Goal: Task Accomplishment & Management: Manage account settings

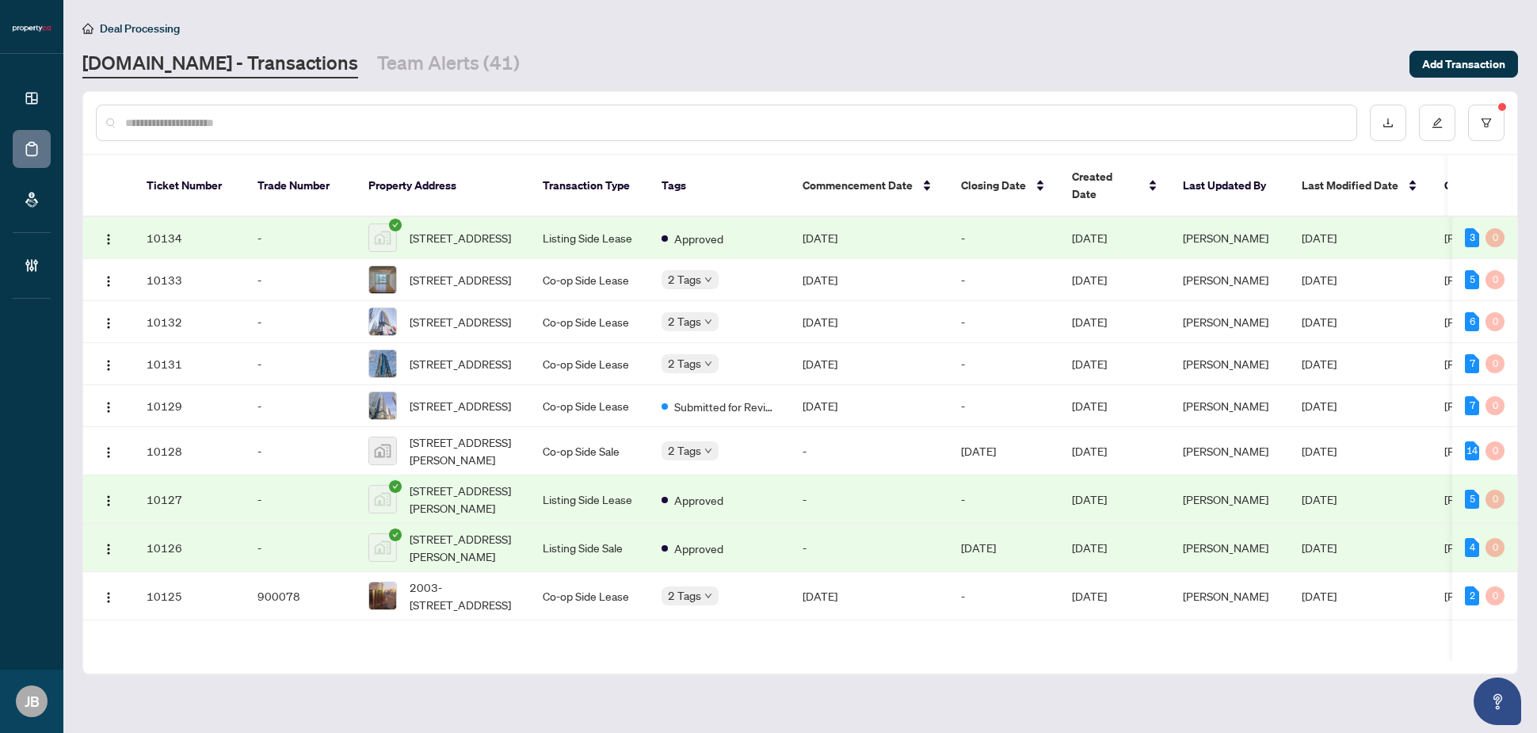
drag, startPoint x: 0, startPoint y: 0, endPoint x: 227, endPoint y: 124, distance: 258.8
click at [227, 124] on input "text" at bounding box center [734, 122] width 1218 height 17
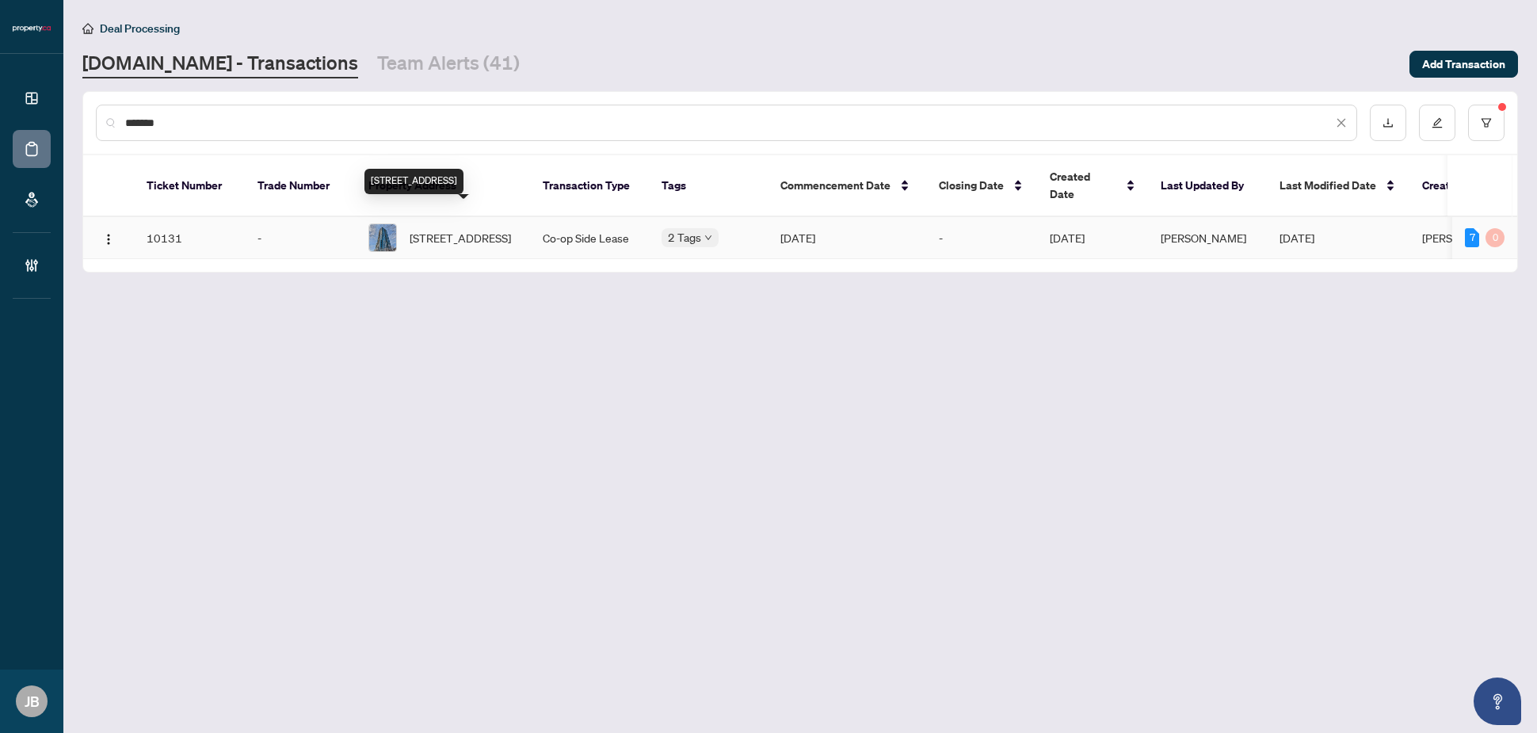
type input "*******"
click at [429, 229] on span "1704-181 Wynford Dr, Toronto, Ontario M3C 0C6, Canada" at bounding box center [460, 237] width 101 height 17
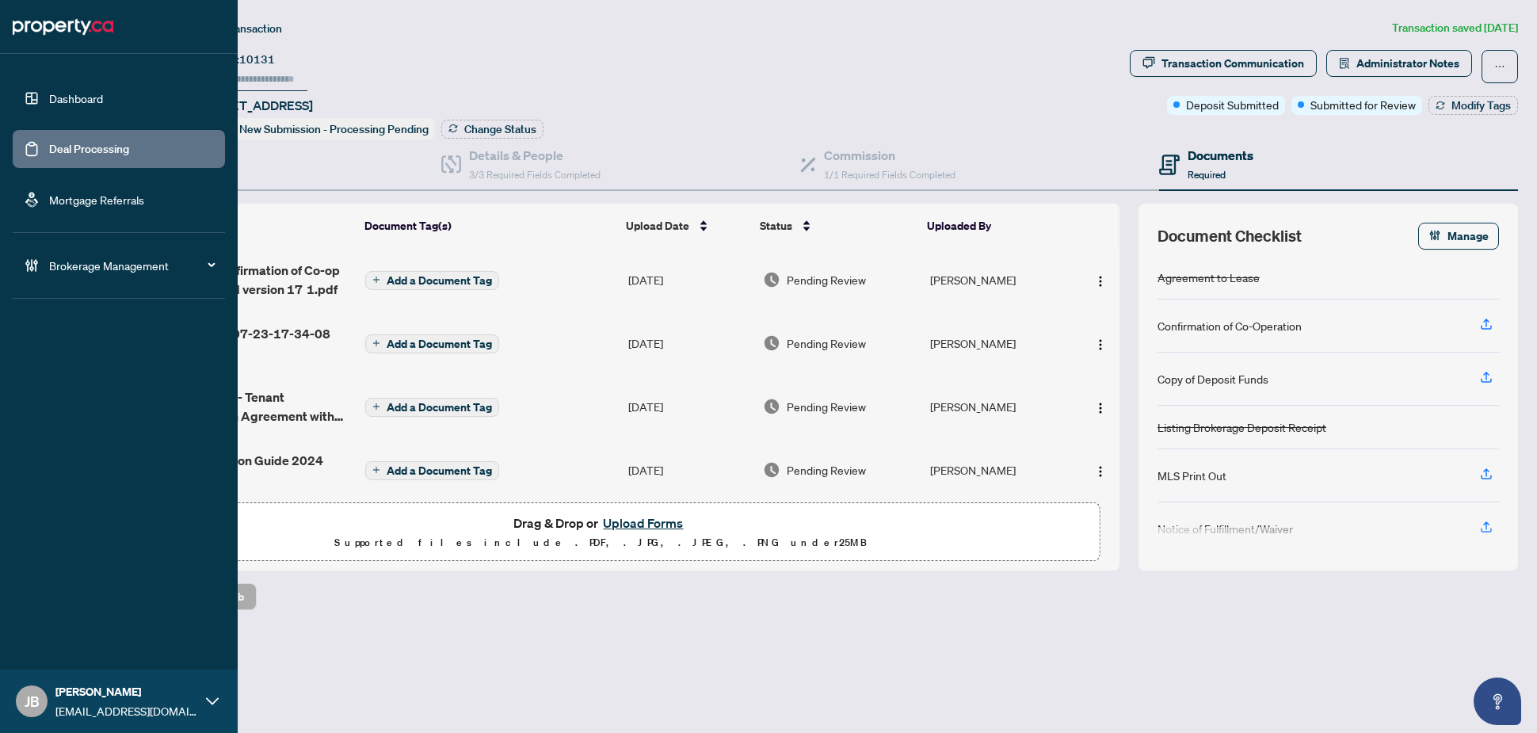
click at [49, 149] on link "Deal Processing" at bounding box center [89, 149] width 80 height 14
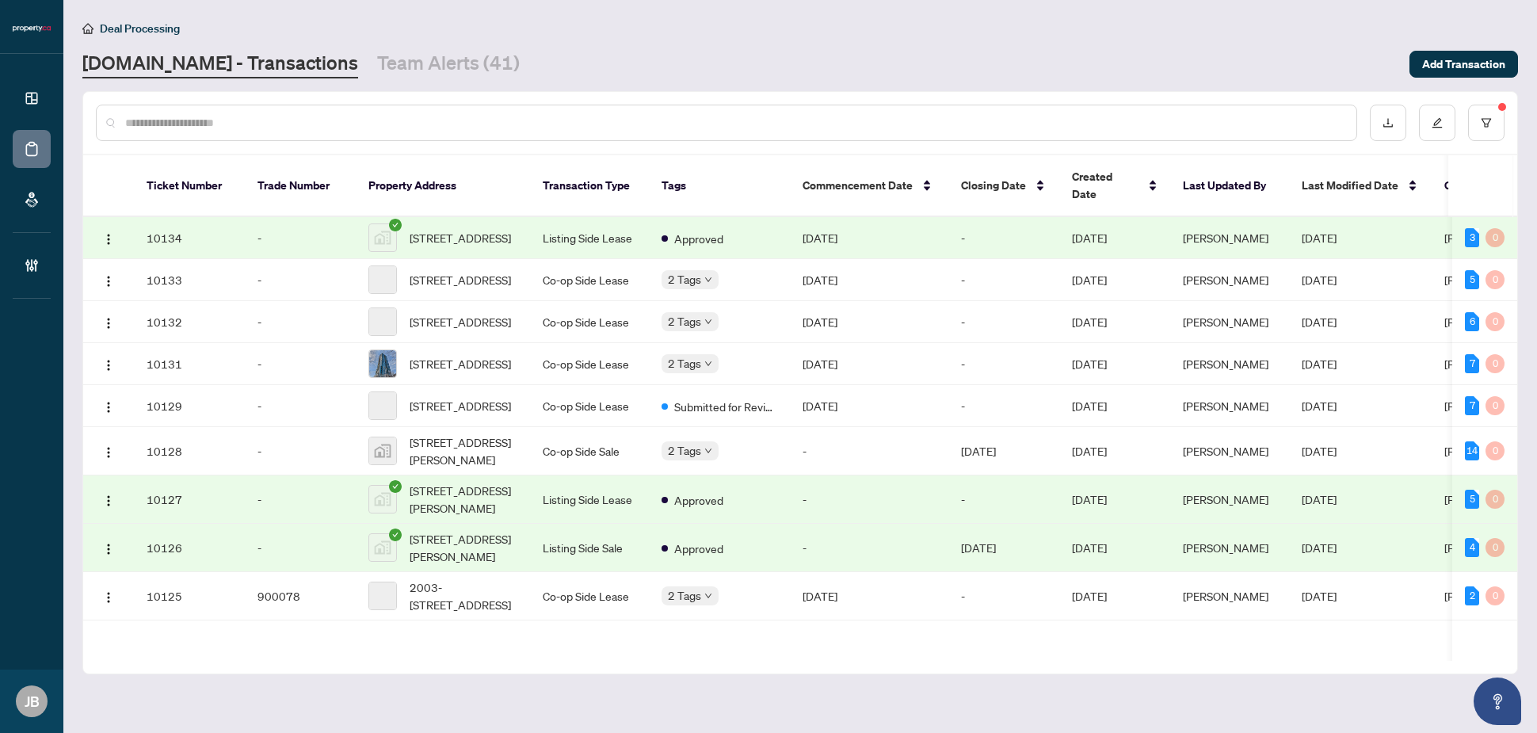
click at [321, 123] on input "text" at bounding box center [734, 122] width 1218 height 17
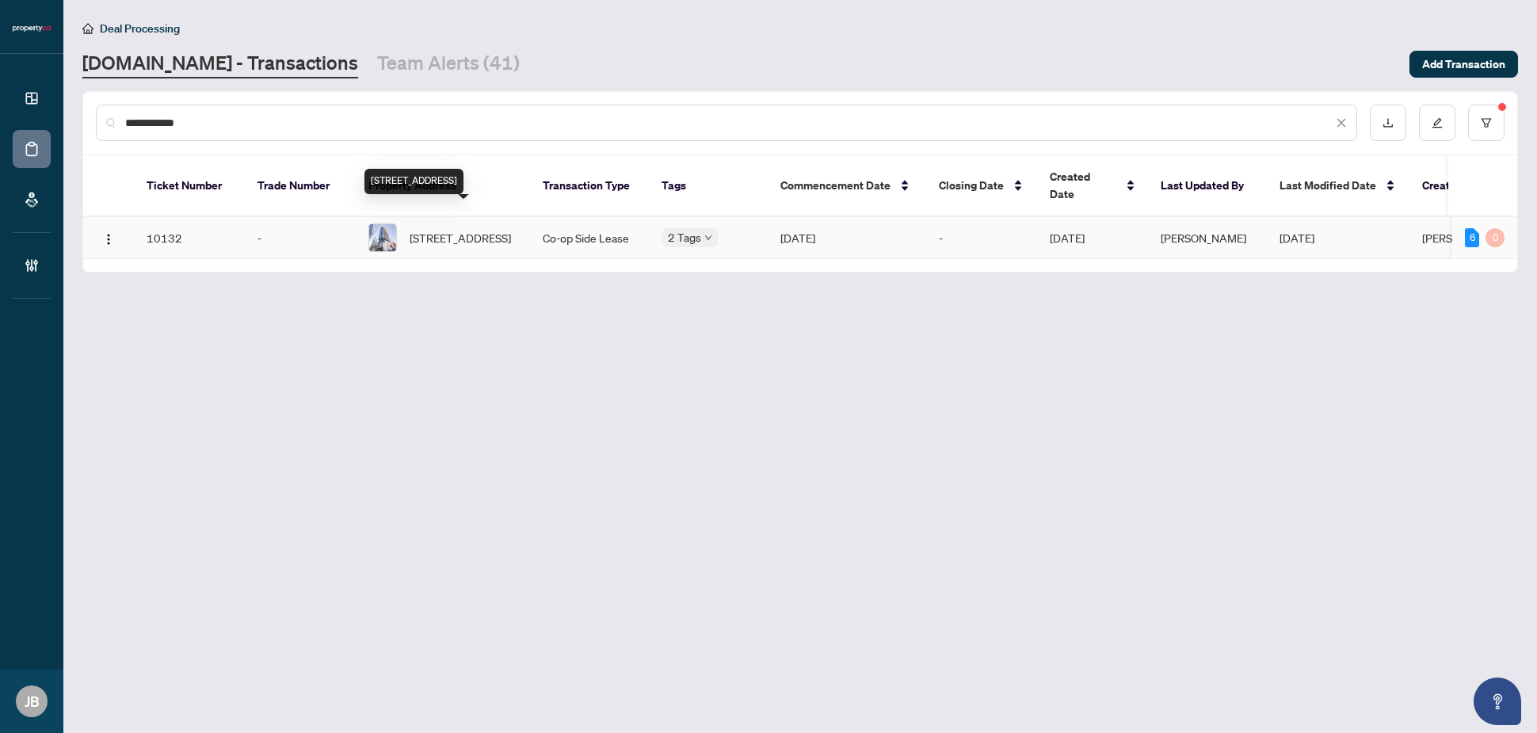
type input "**********"
click at [473, 229] on span "2907-290 Adelaide St, Toronto, Ontario M5V 1P6, Canada" at bounding box center [460, 237] width 101 height 17
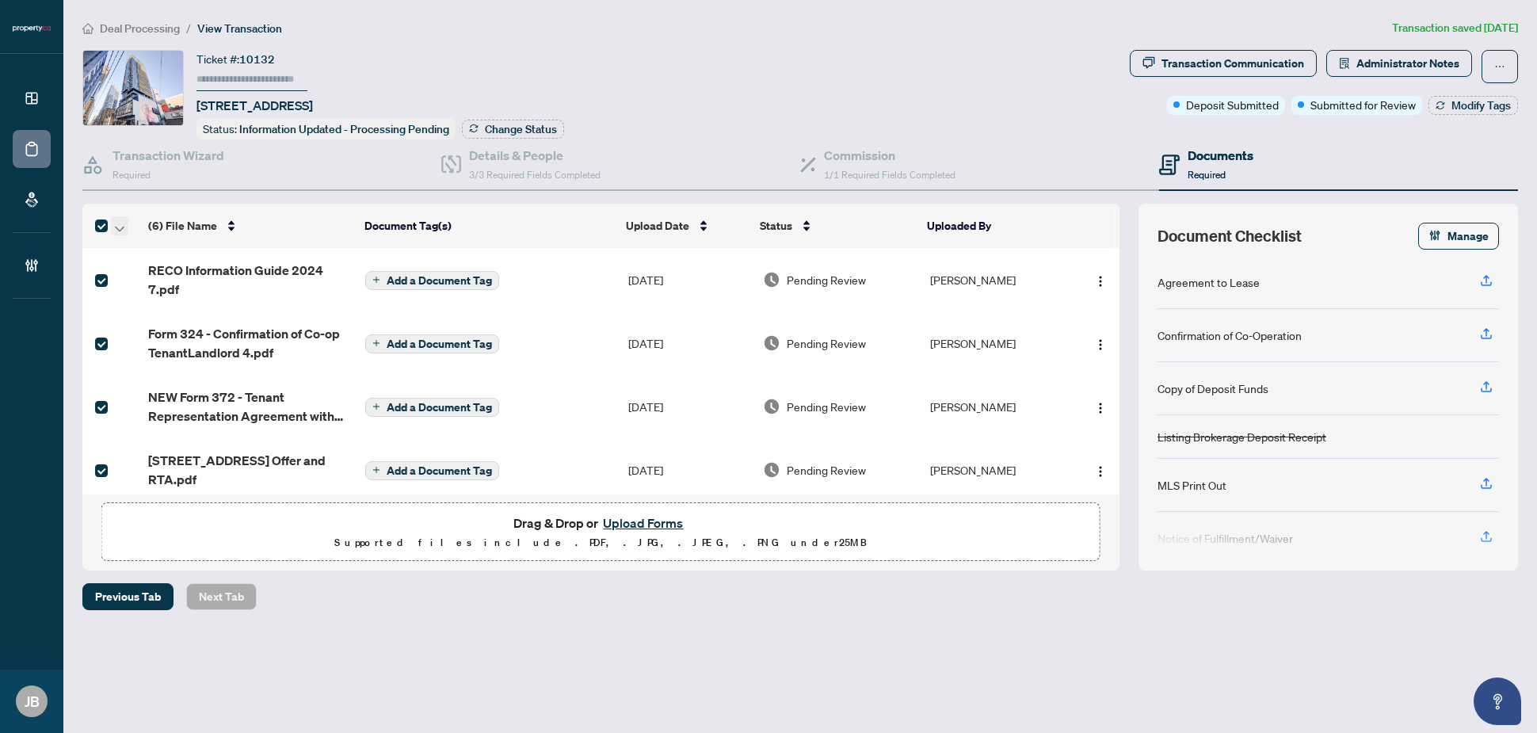
click at [120, 226] on icon "button" at bounding box center [120, 229] width 10 height 6
click at [223, 254] on span "Open Selected in New Tab(s)" at bounding box center [194, 250] width 141 height 17
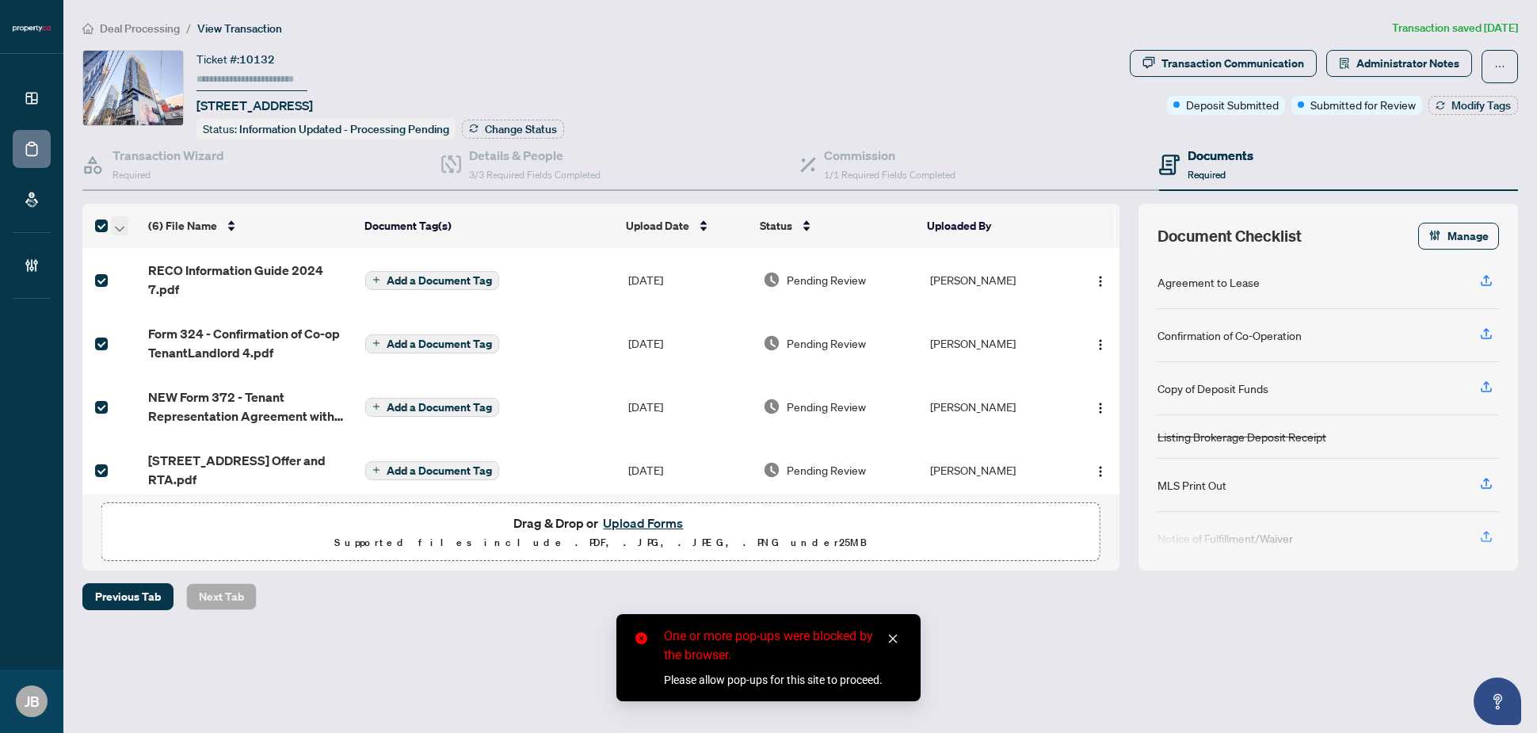
click at [116, 226] on icon "button" at bounding box center [120, 229] width 10 height 6
click at [177, 254] on span "Open Selected in New Tab(s)" at bounding box center [194, 250] width 141 height 17
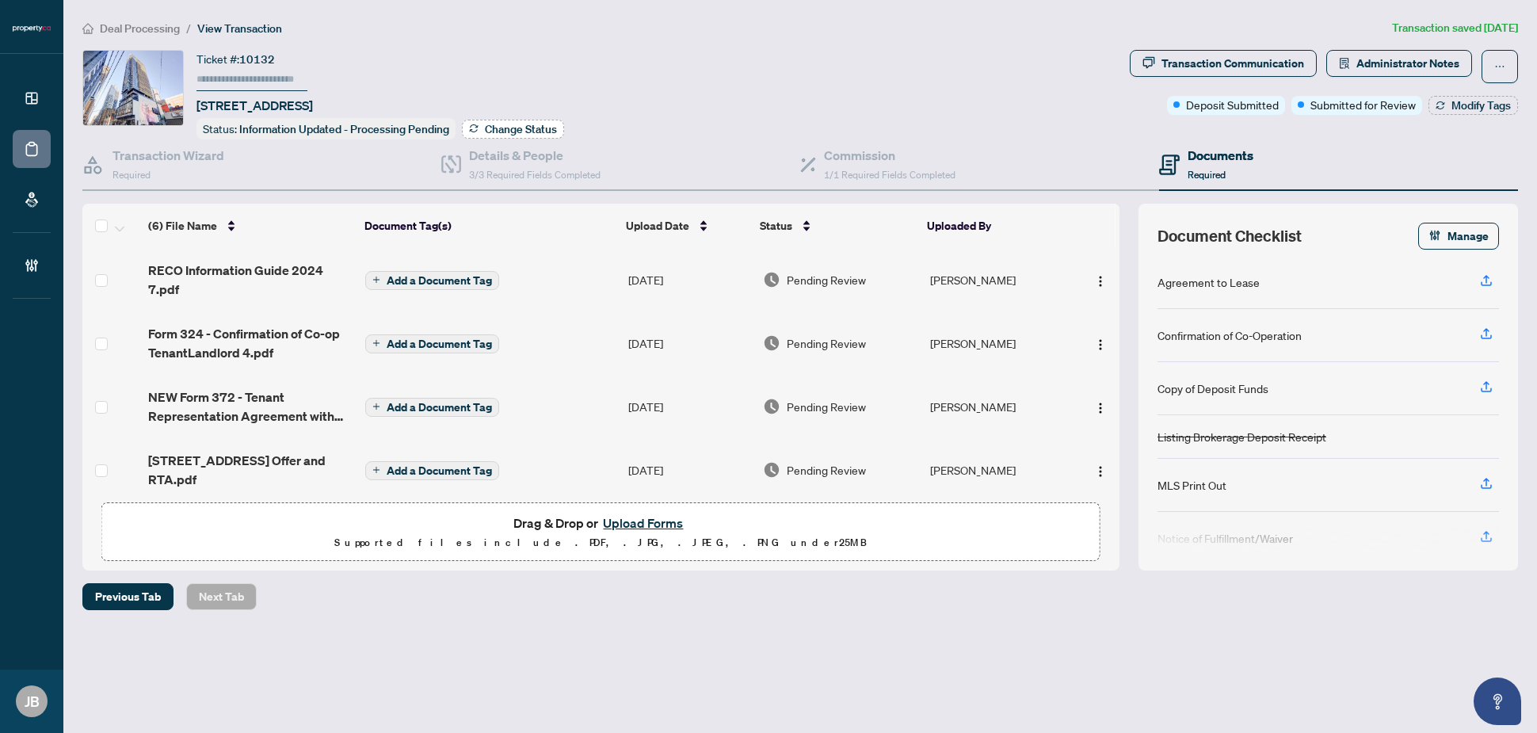
click at [511, 133] on span "Change Status" at bounding box center [521, 129] width 72 height 11
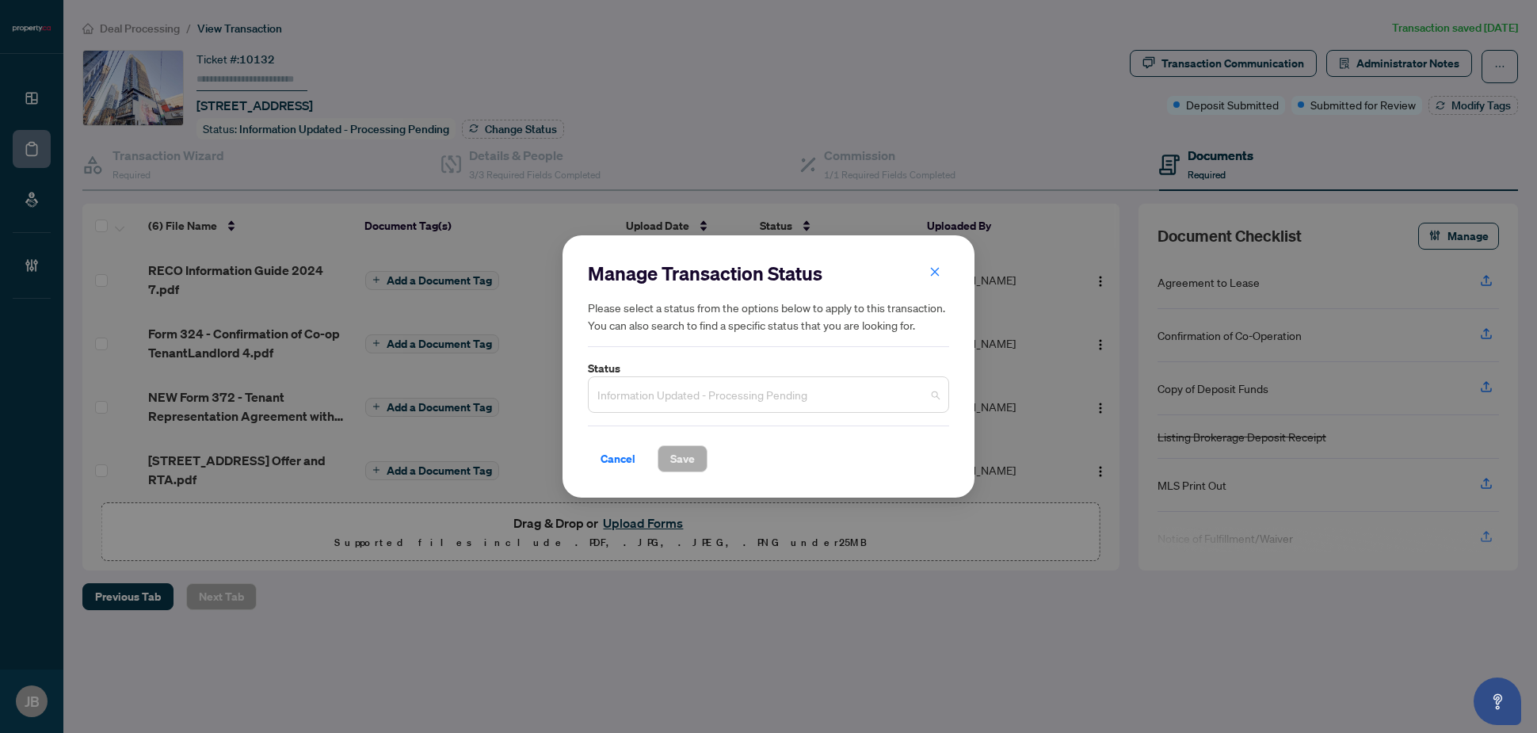
click at [746, 384] on span "Information Updated - Processing Pending" at bounding box center [768, 394] width 342 height 30
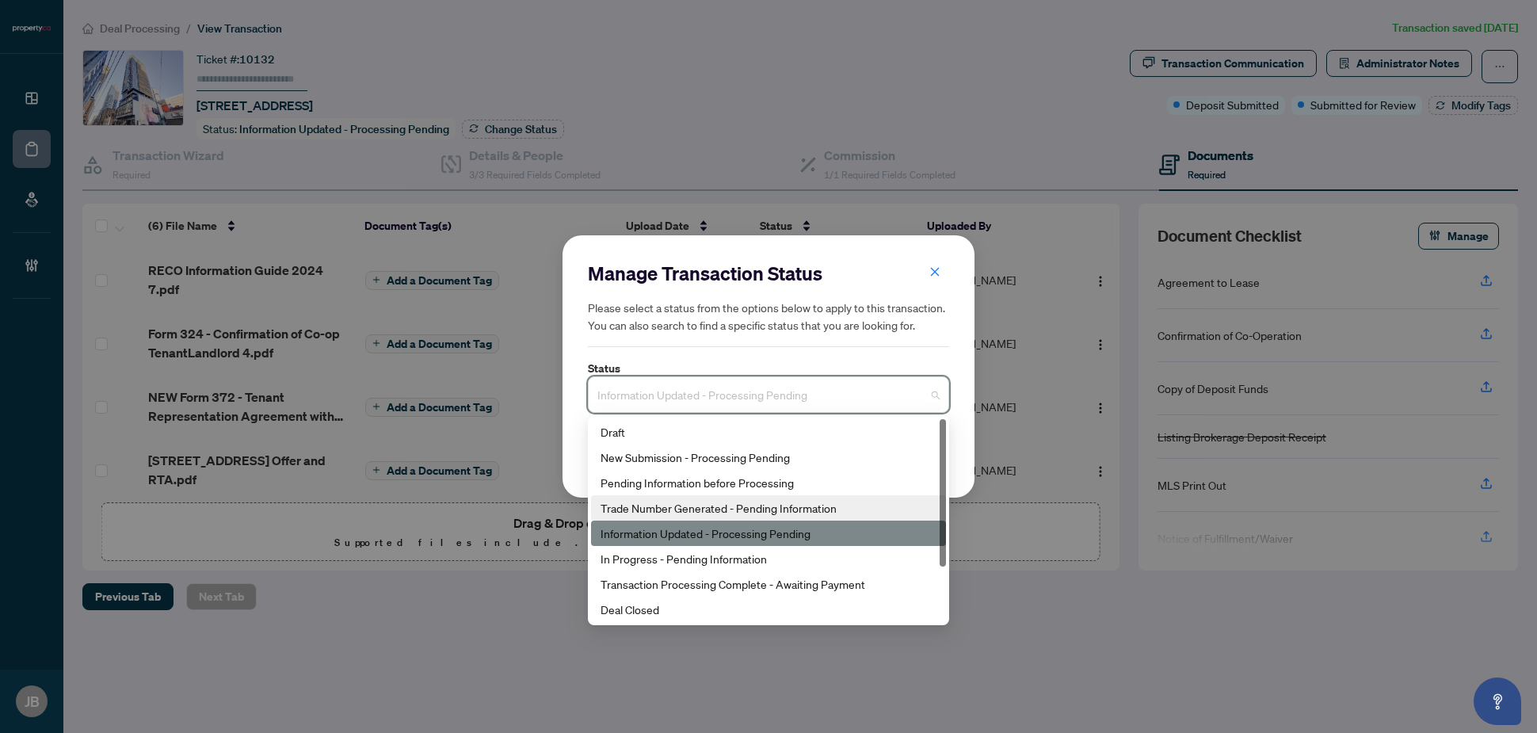
click at [737, 505] on div "Trade Number Generated - Pending Information" at bounding box center [768, 507] width 336 height 17
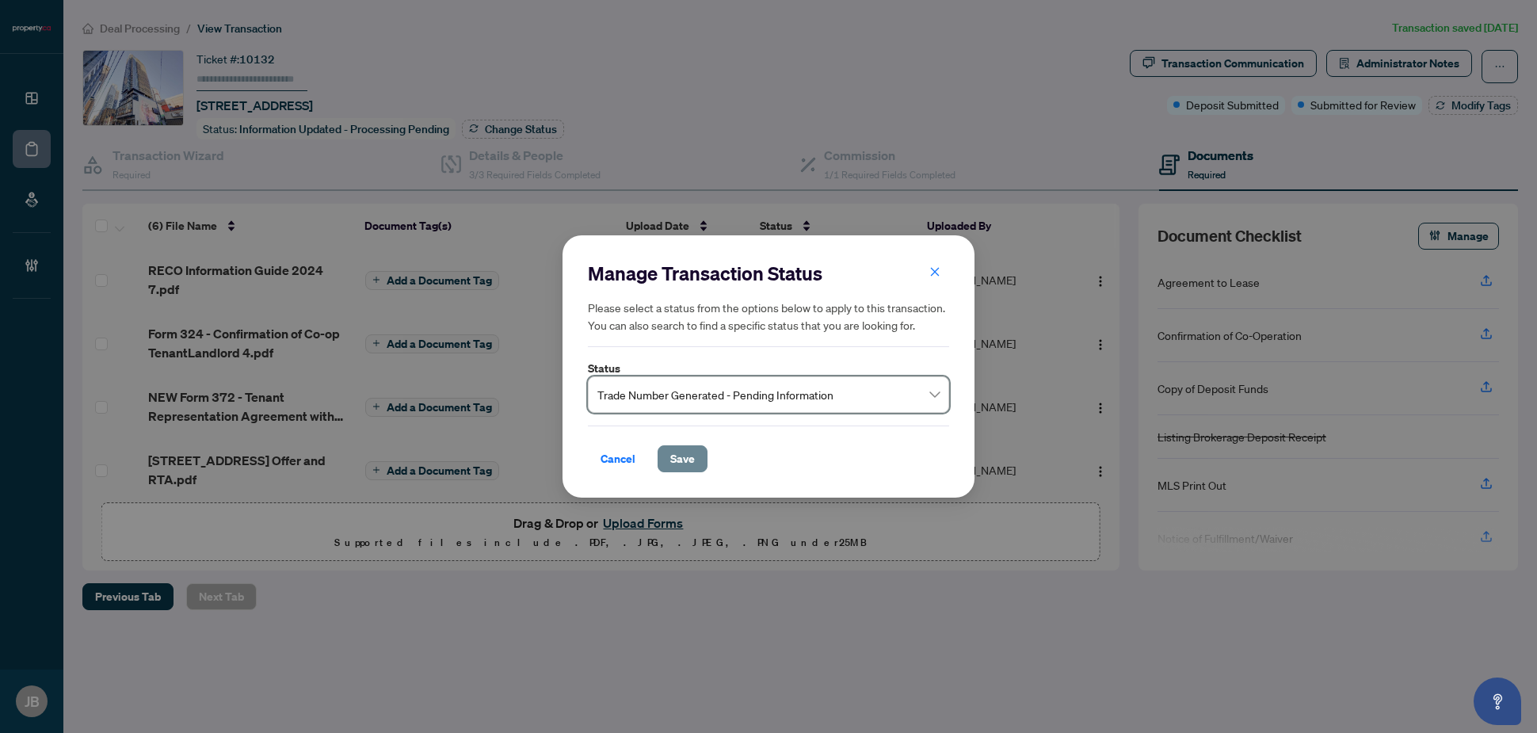
click at [686, 464] on span "Save" at bounding box center [682, 458] width 25 height 25
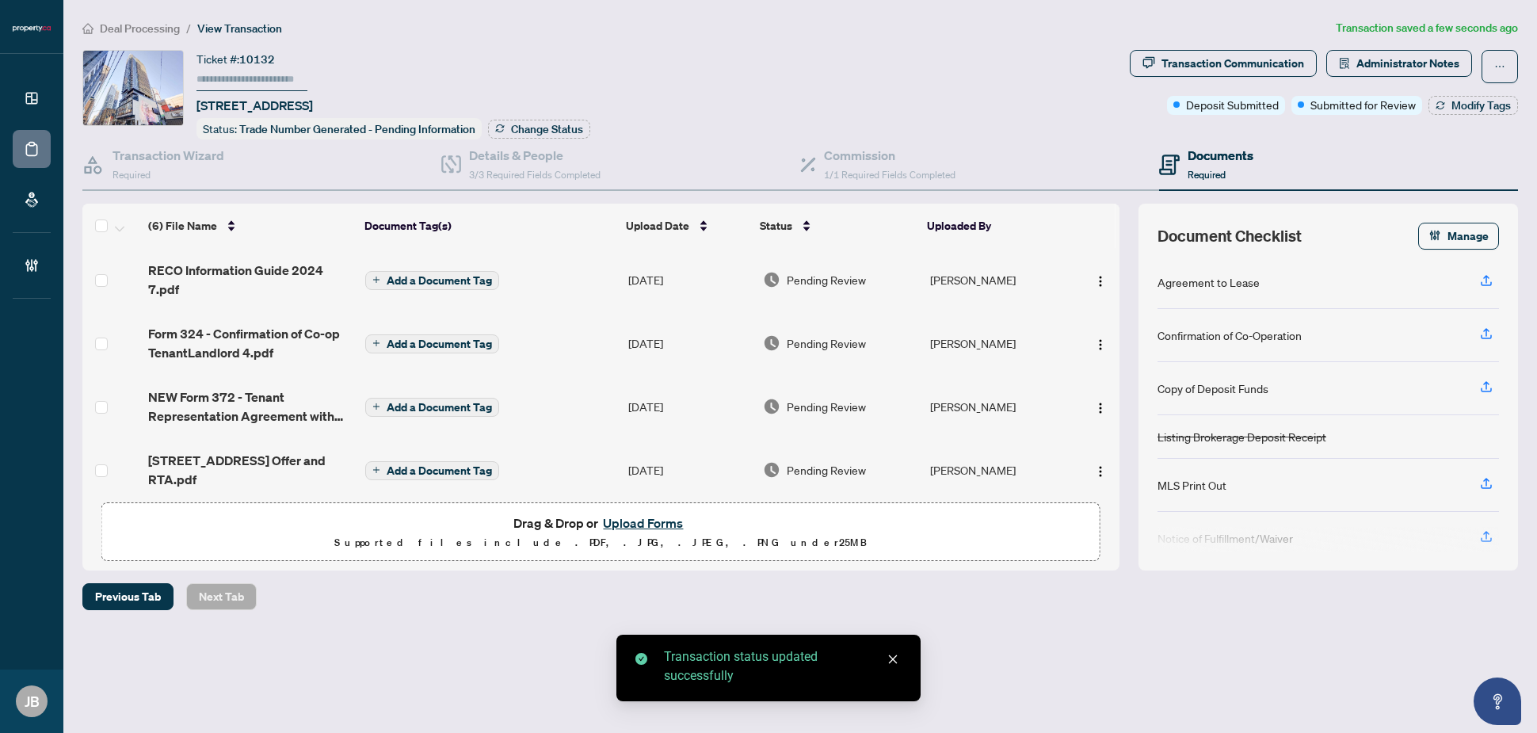
click at [246, 82] on input "text" at bounding box center [251, 79] width 111 height 23
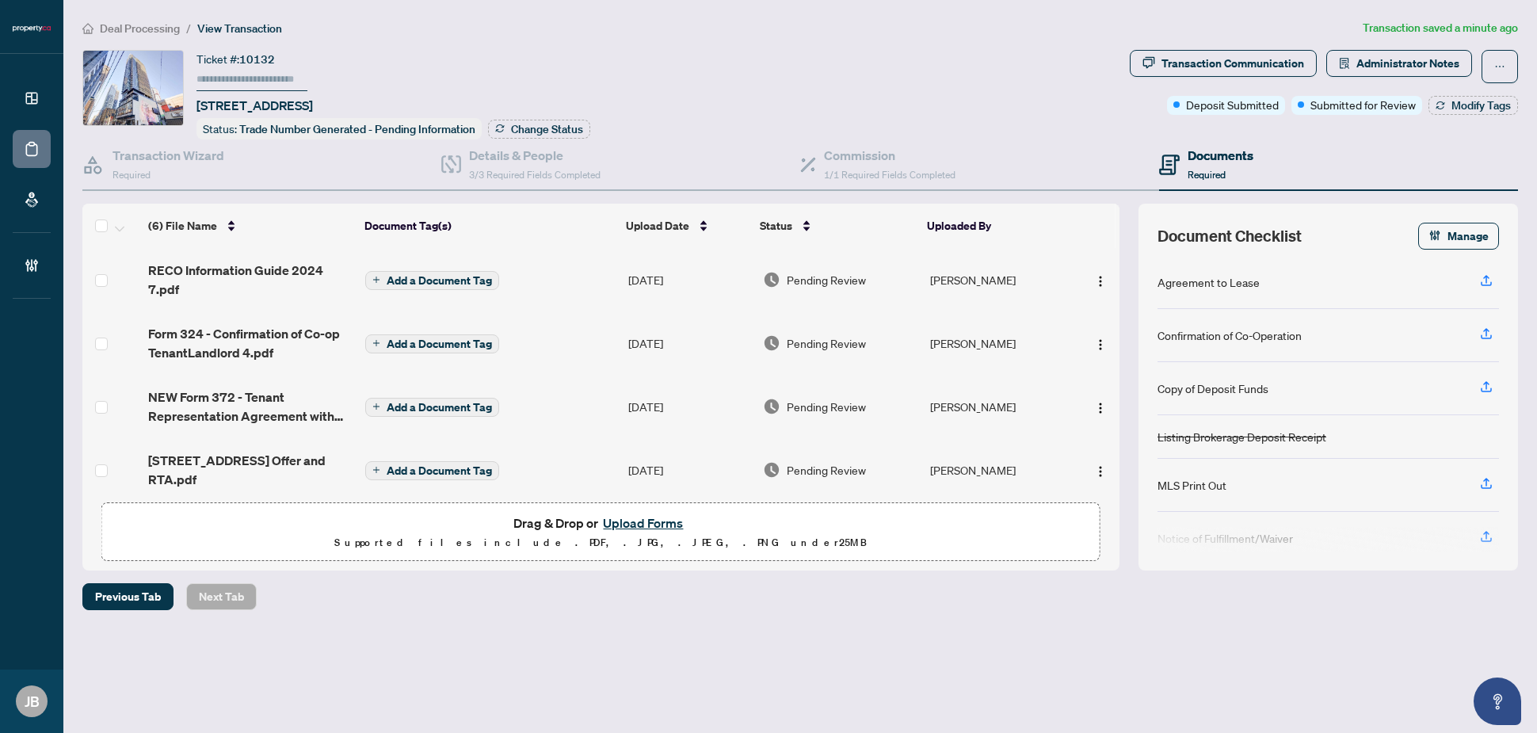
click at [226, 78] on input "text" at bounding box center [251, 79] width 111 height 23
type input "******"
click at [679, 44] on div "Deal Processing / View Transaction Transaction saved a minute ago Ticket #: 101…" at bounding box center [800, 342] width 1448 height 646
click at [1444, 100] on button "Modify Tags" at bounding box center [1473, 105] width 90 height 19
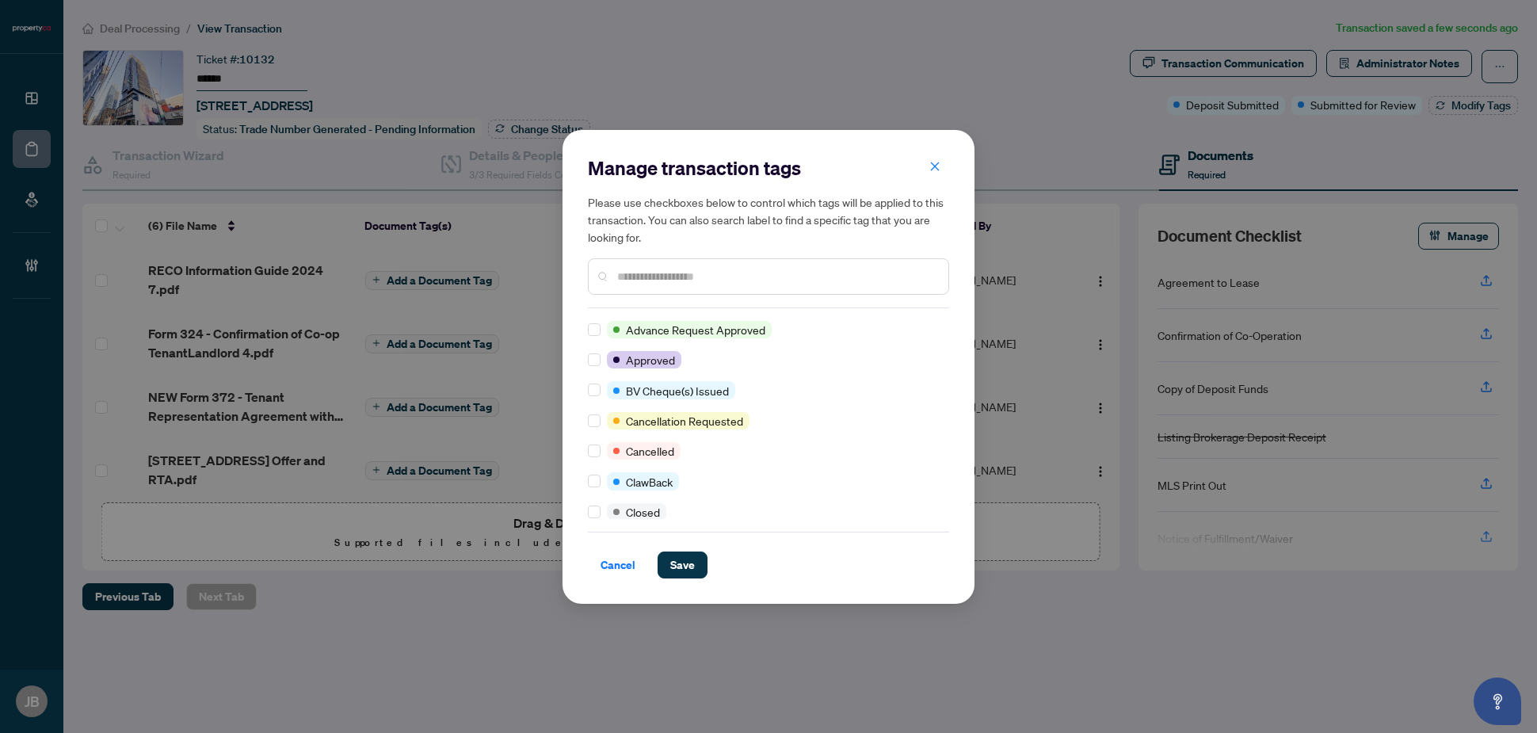
click at [666, 274] on input "text" at bounding box center [776, 276] width 318 height 17
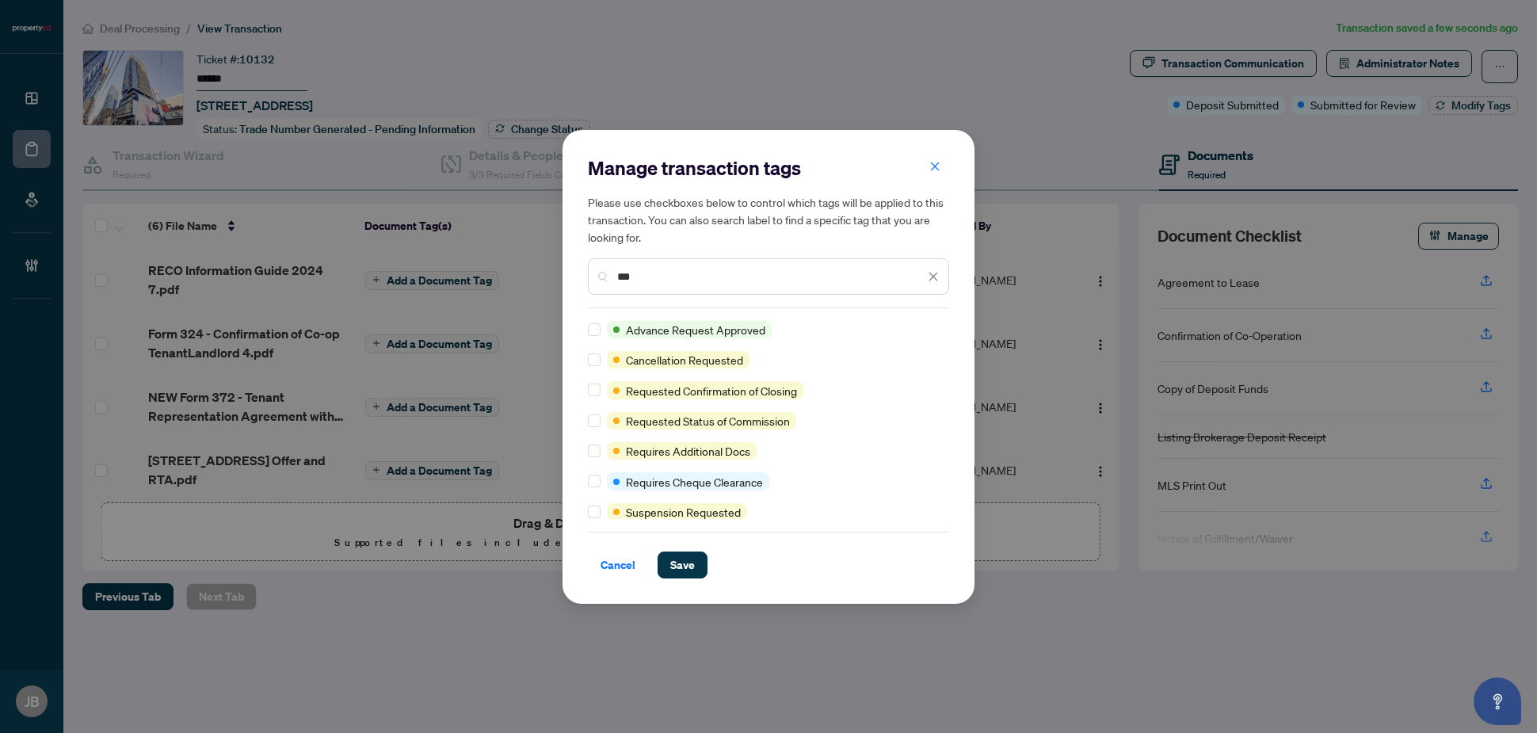
type input "***"
click at [684, 566] on span "Save" at bounding box center [682, 564] width 25 height 25
